Goal: Navigation & Orientation: Find specific page/section

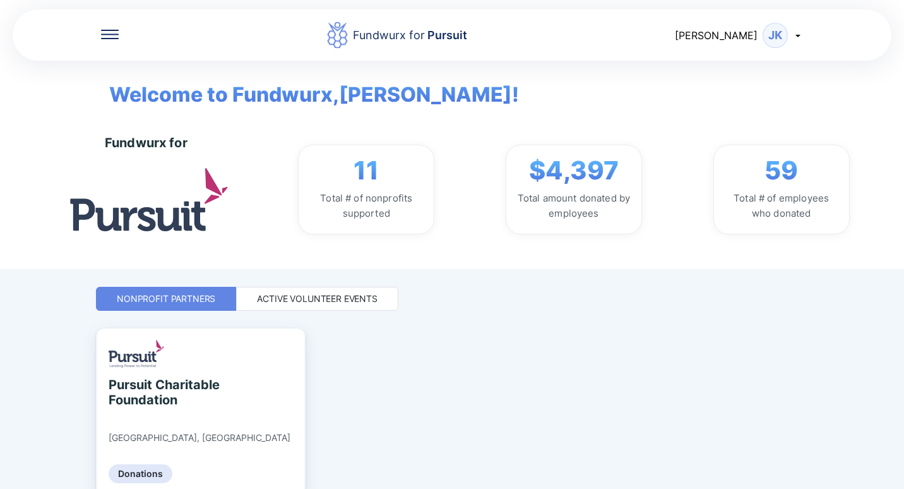
click at [145, 297] on div "Nonprofit Partners" at bounding box center [166, 298] width 99 height 13
click at [265, 297] on div "Active Volunteer Events" at bounding box center [317, 298] width 121 height 13
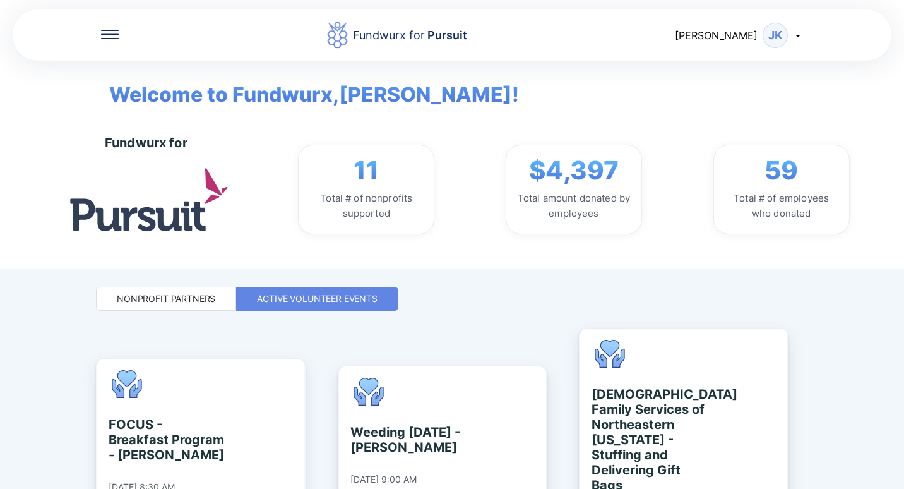
click at [794, 33] on icon at bounding box center [798, 35] width 10 height 10
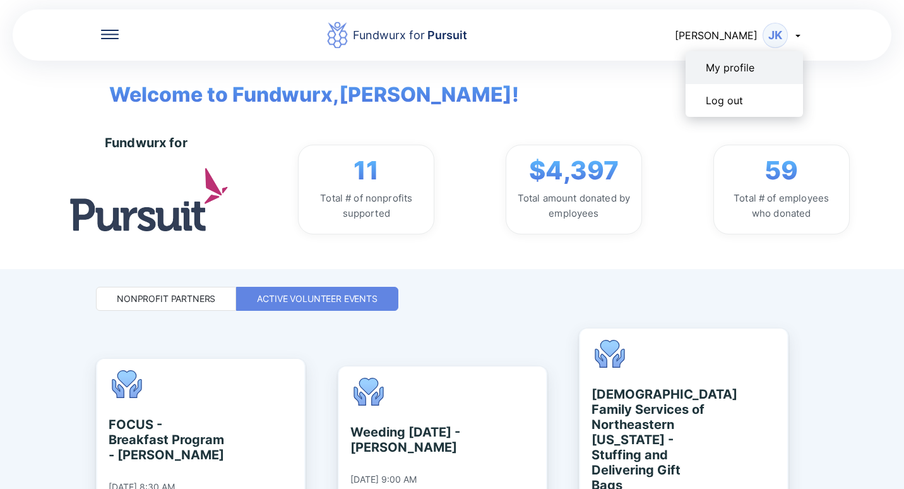
click at [723, 71] on div "My profile" at bounding box center [730, 67] width 49 height 13
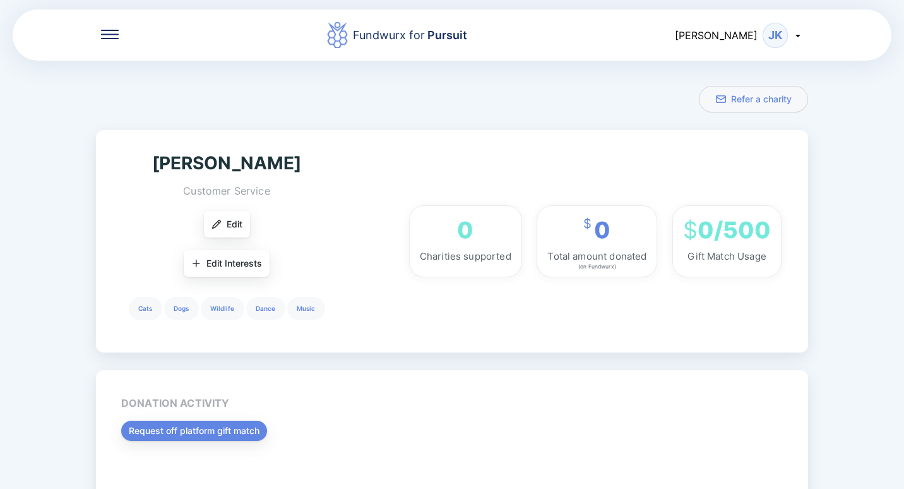
click at [105, 37] on icon at bounding box center [110, 34] width 18 height 9
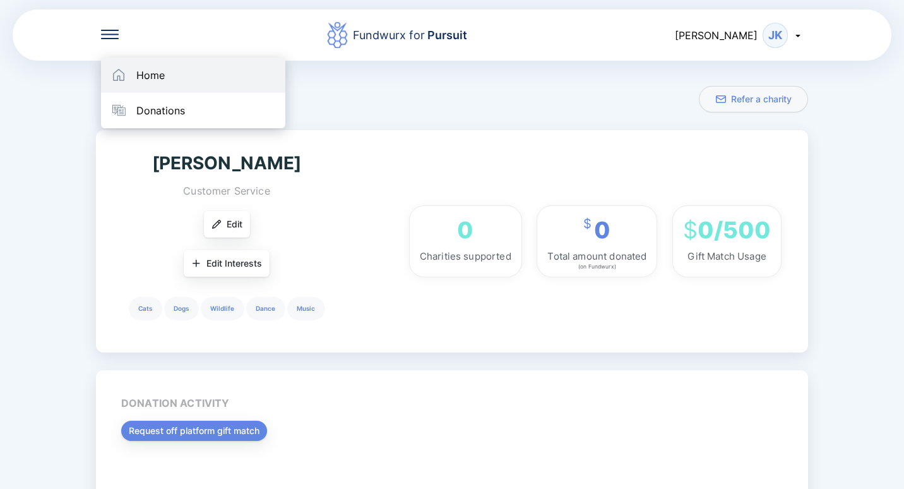
click at [152, 75] on div "Home" at bounding box center [150, 75] width 28 height 13
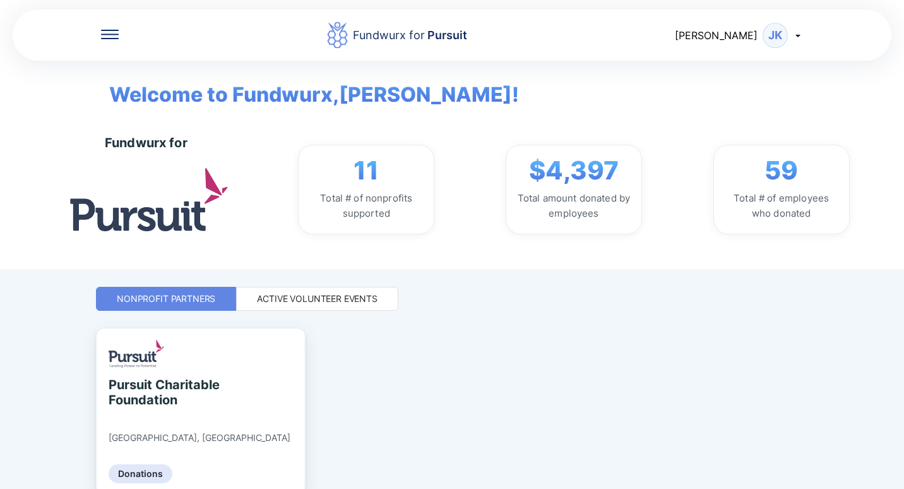
scroll to position [59, 0]
